Goal: Task Accomplishment & Management: Manage account settings

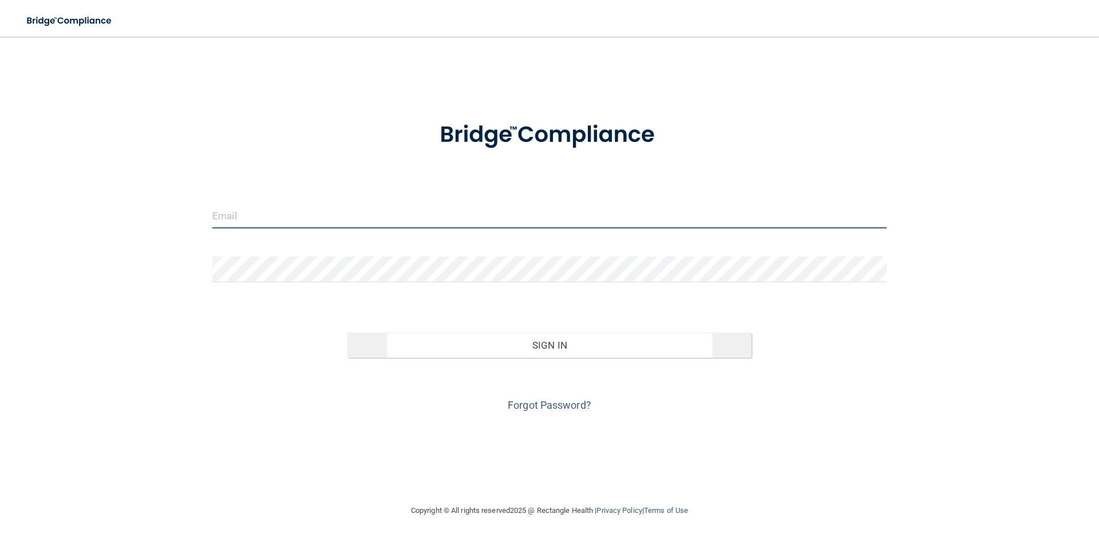
type input "[EMAIL_ADDRESS][DOMAIN_NAME]"
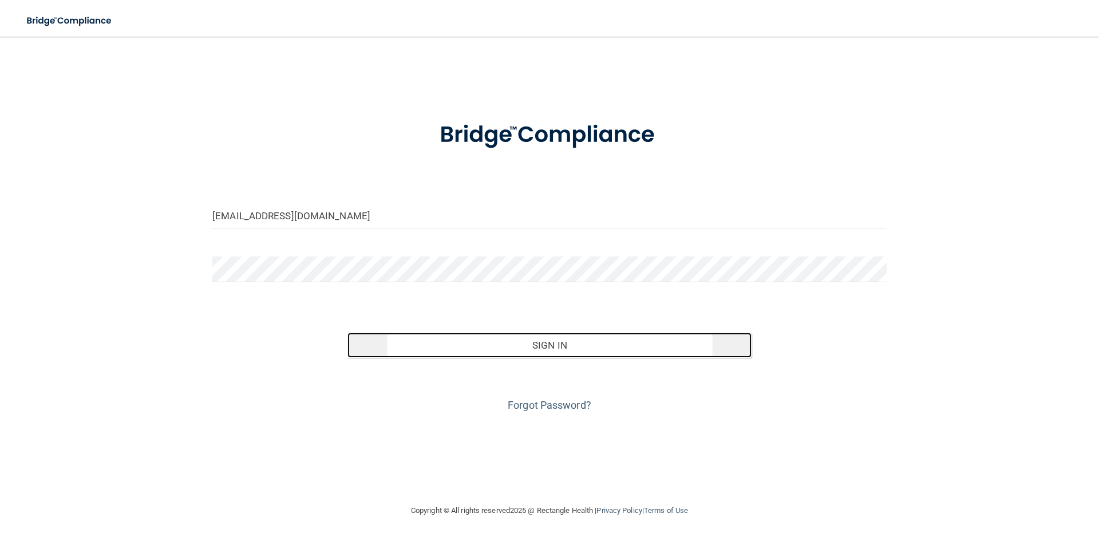
click at [537, 348] on button "Sign In" at bounding box center [549, 344] width 405 height 25
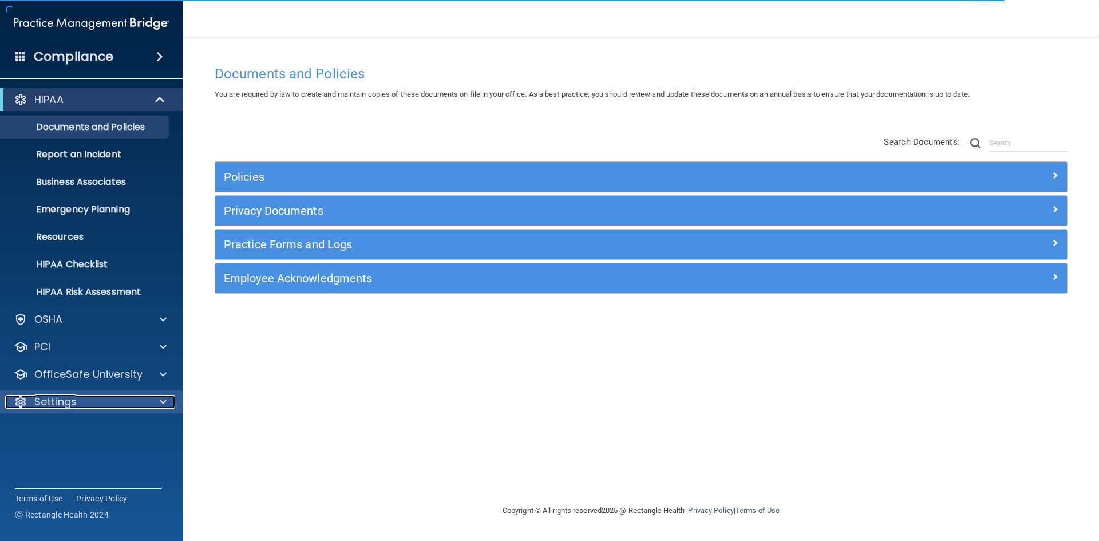
click at [156, 404] on div at bounding box center [161, 402] width 29 height 14
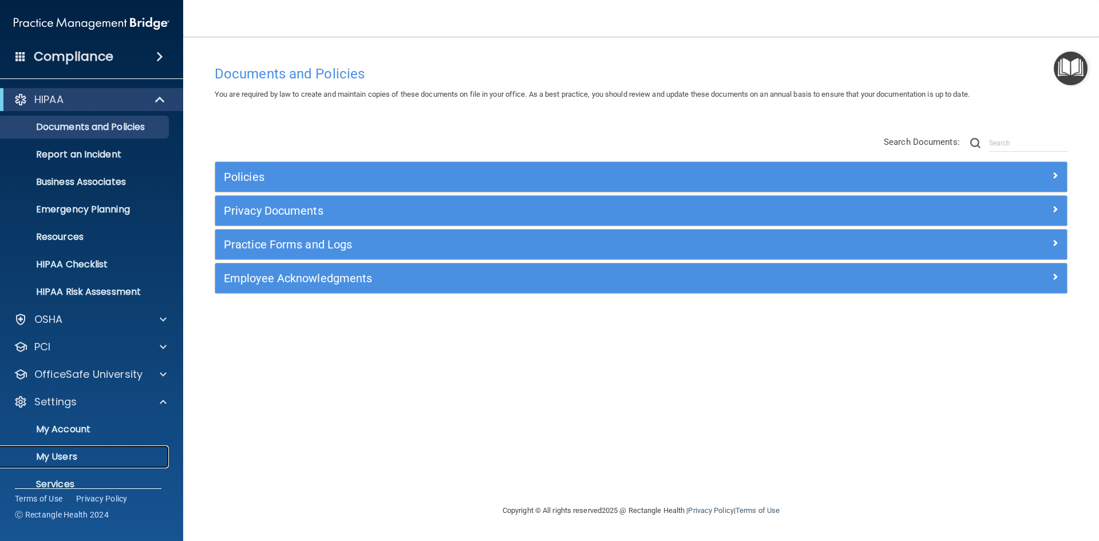
click at [91, 453] on p "My Users" at bounding box center [85, 456] width 156 height 11
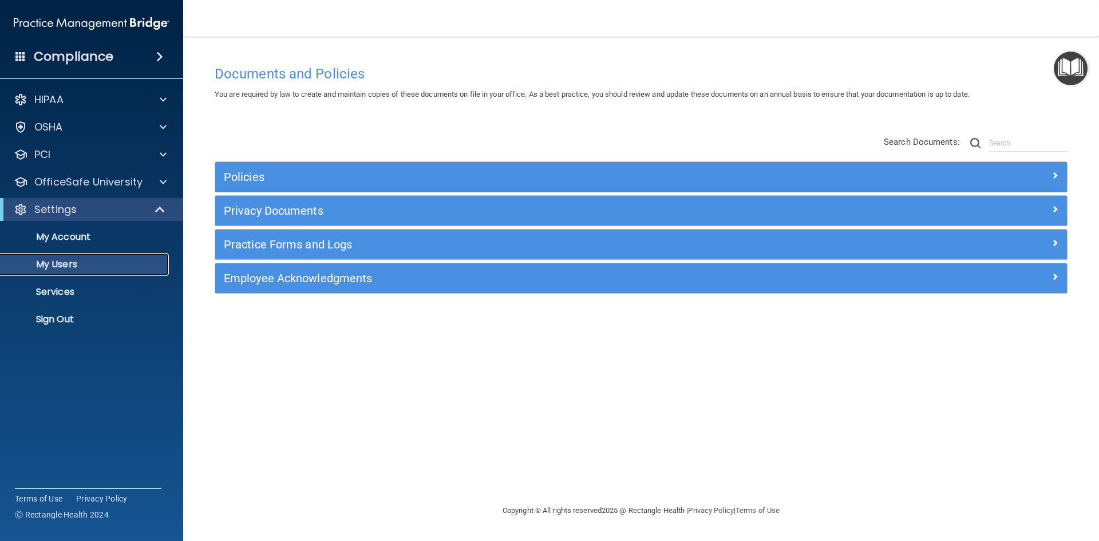
click at [64, 268] on p "My Users" at bounding box center [85, 264] width 156 height 11
select select "20"
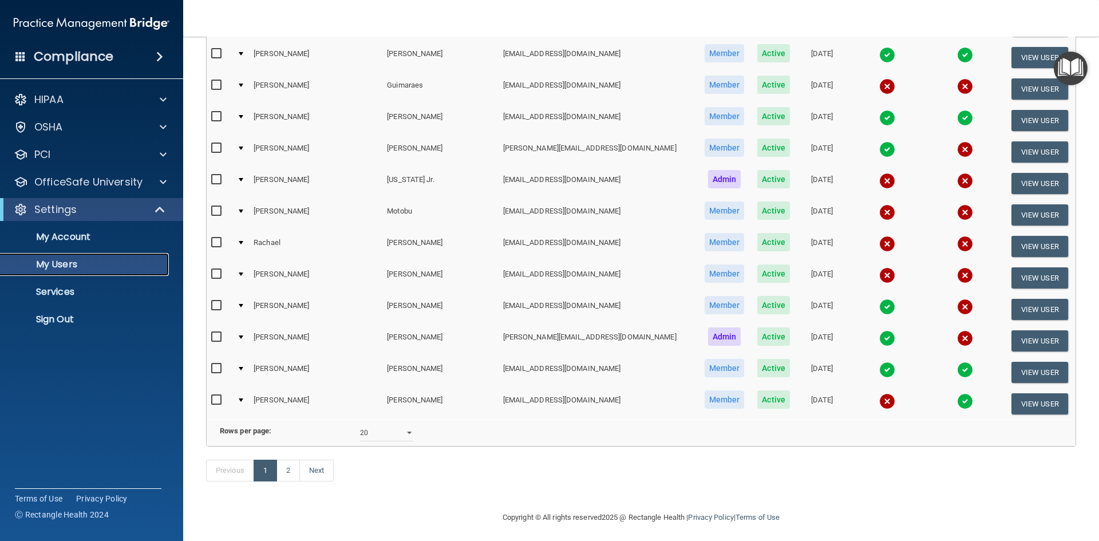
scroll to position [406, 0]
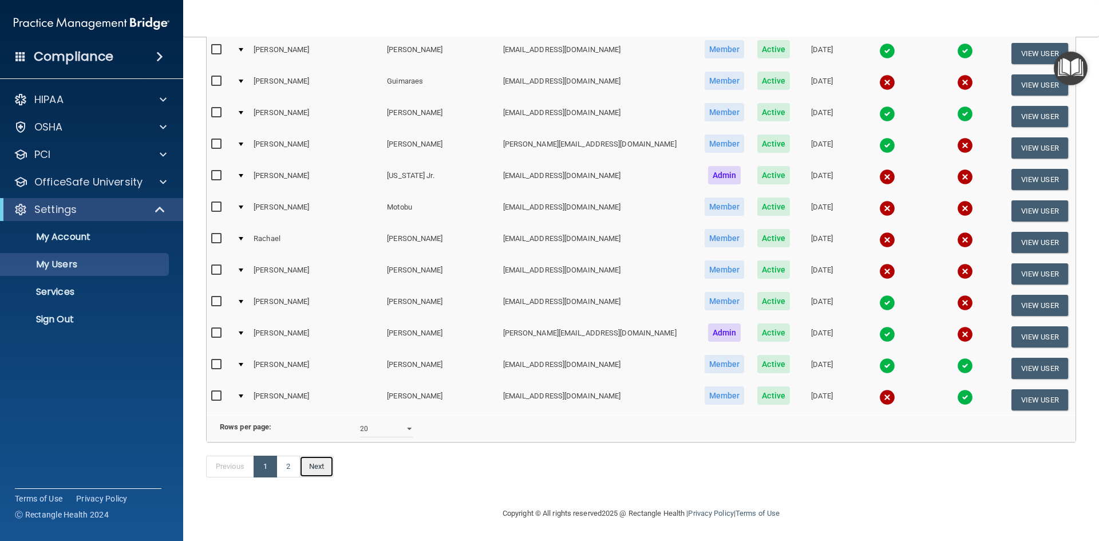
click at [312, 463] on link "Next" at bounding box center [316, 466] width 34 height 22
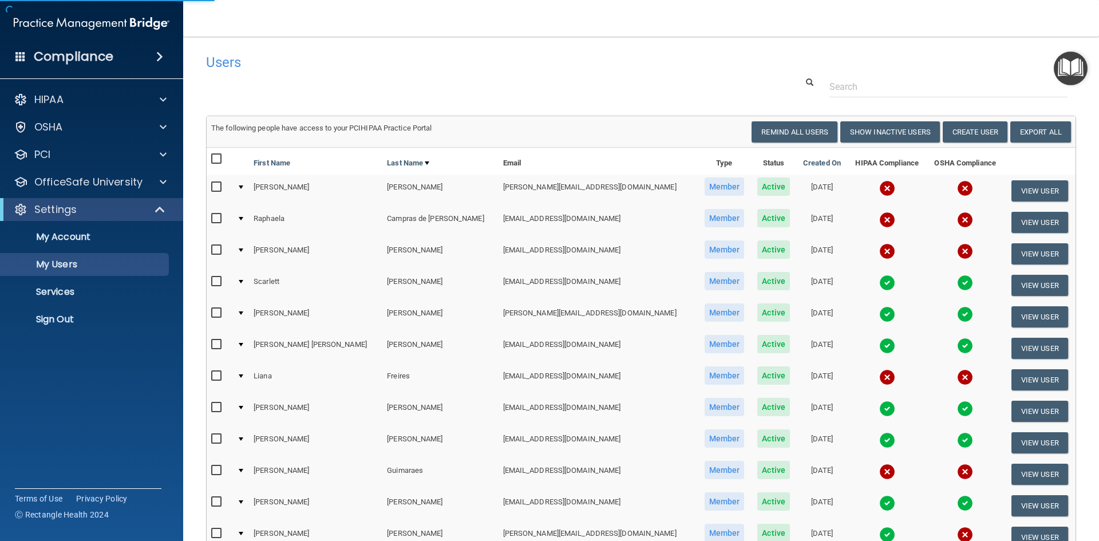
select select "20"
